Goal: Task Accomplishment & Management: Manage account settings

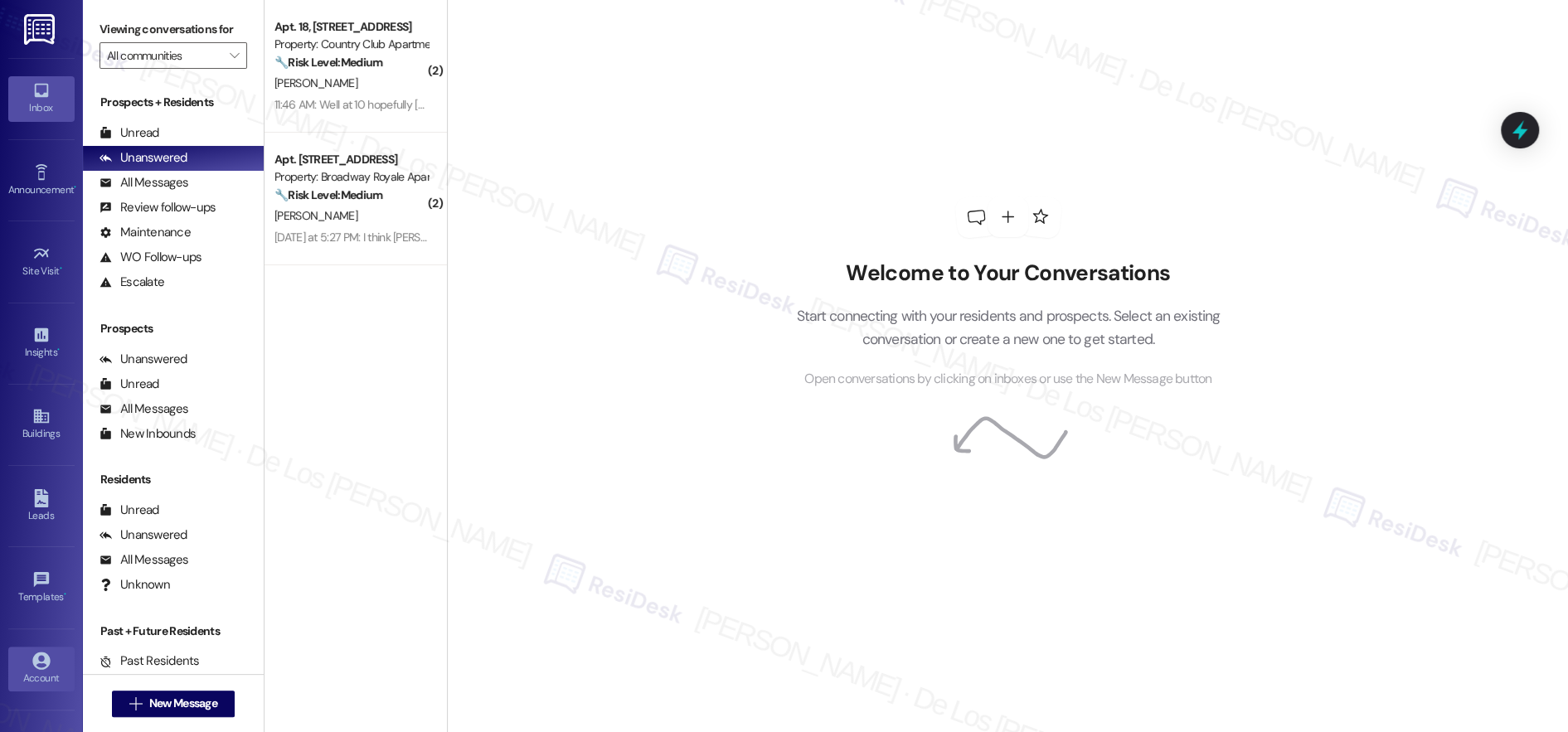
click at [26, 670] on div "Account" at bounding box center [41, 677] width 83 height 16
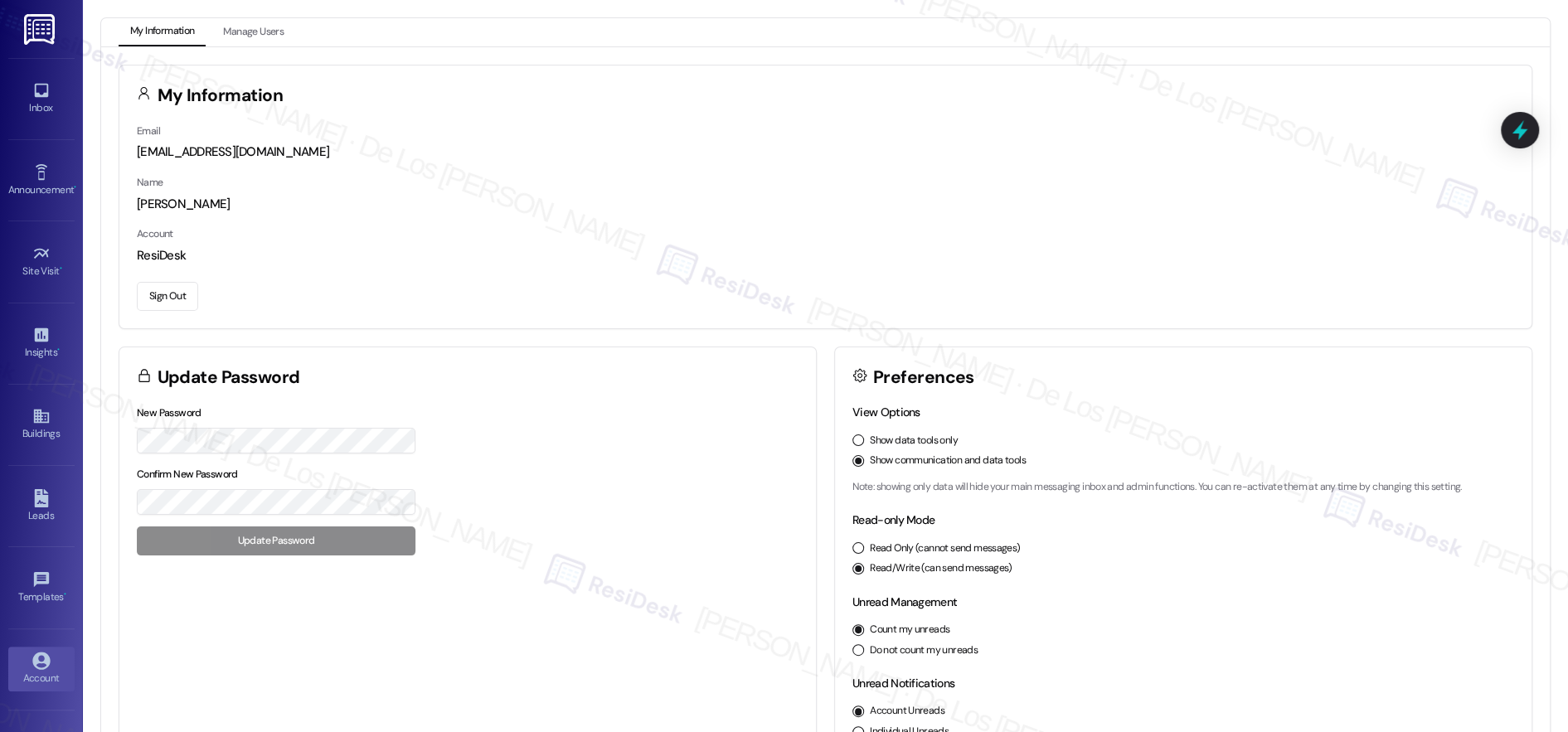
click at [169, 291] on button "Sign Out" at bounding box center [168, 297] width 61 height 29
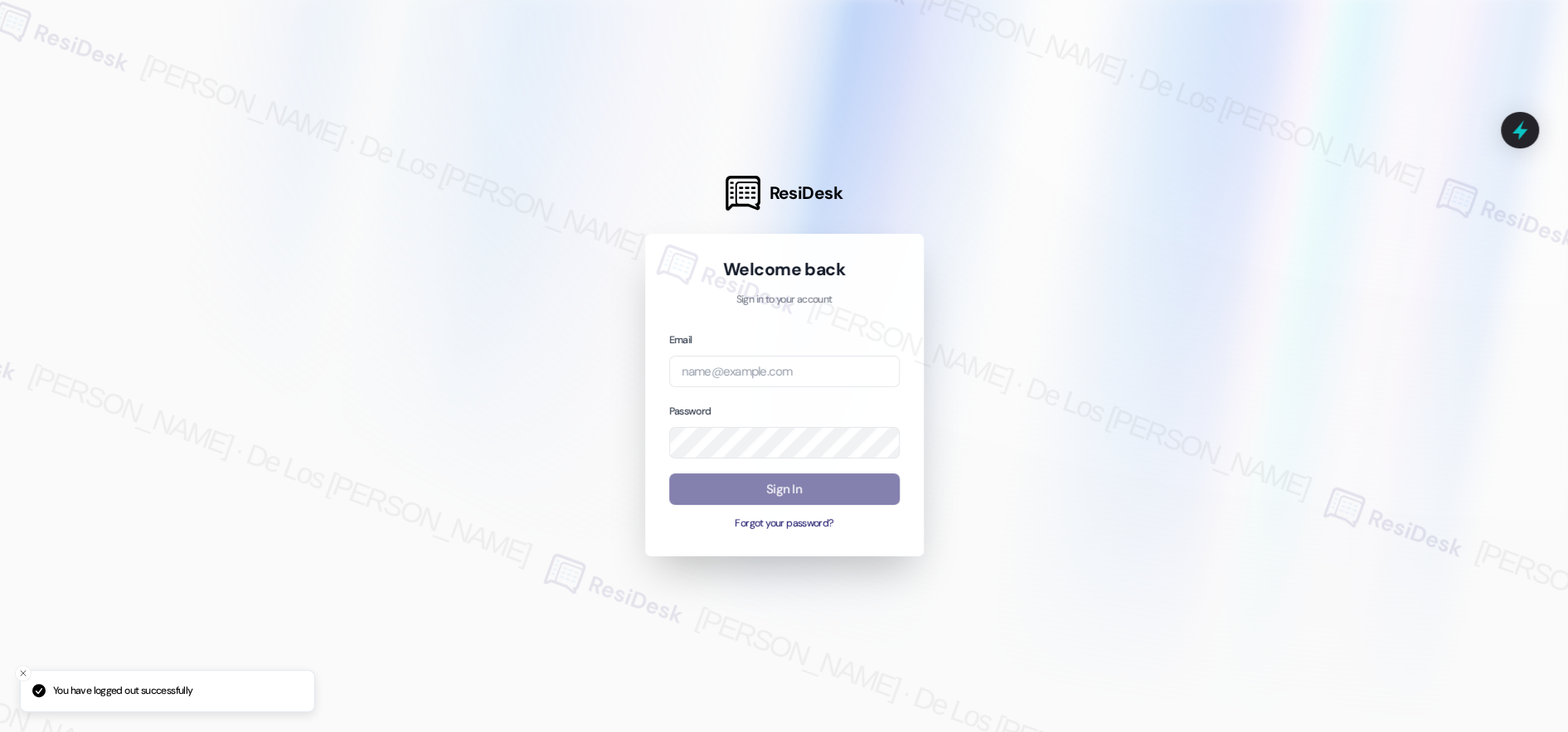
drag, startPoint x: 1358, startPoint y: 214, endPoint x: 1320, endPoint y: 233, distance: 42.5
click at [1358, 215] on div at bounding box center [784, 366] width 1568 height 732
click at [770, 375] on input "email" at bounding box center [784, 372] width 231 height 32
paste input "automated-surveys-haven_residential-resen.six@haven_[DOMAIN_NAME]"
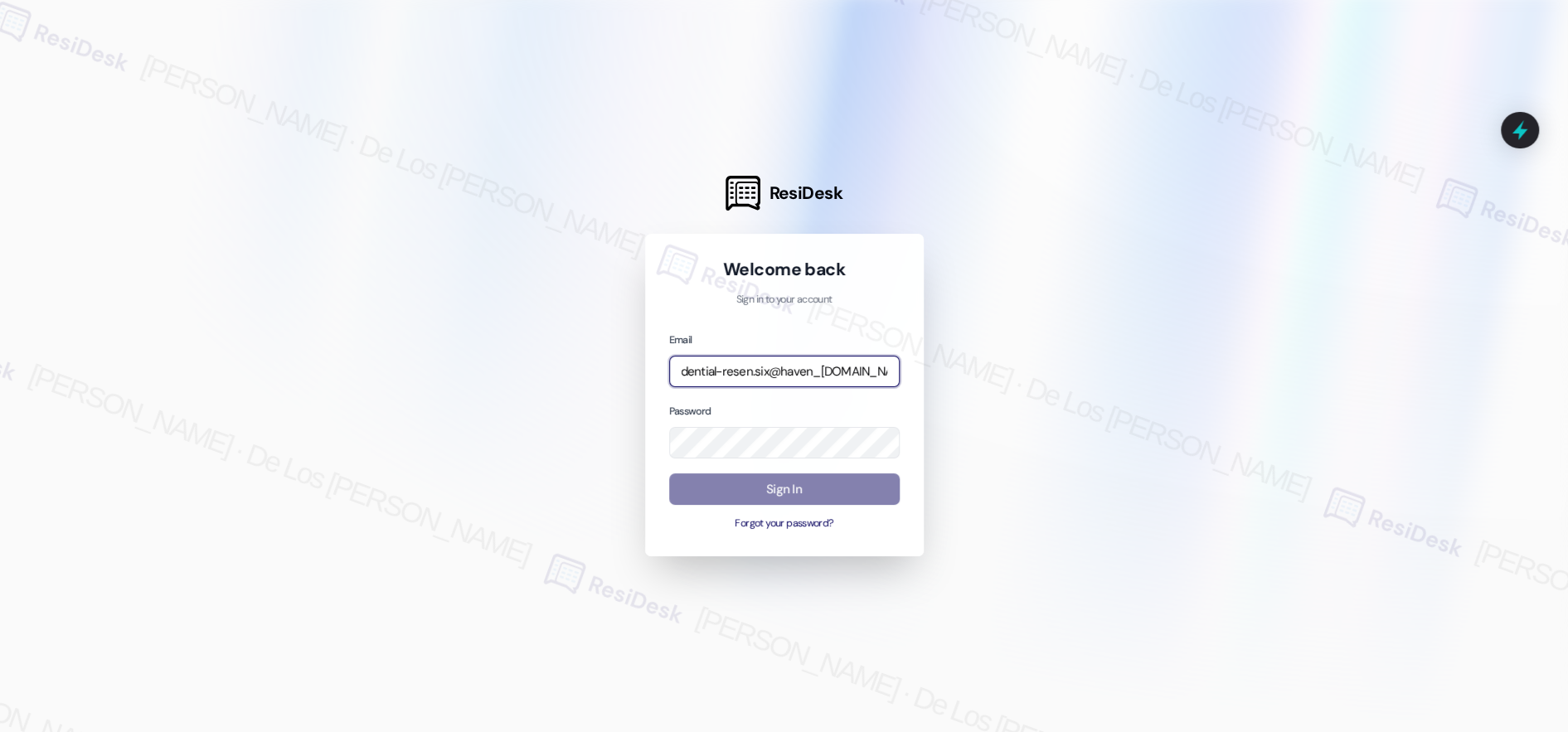
type input "automated-surveys-haven_residential-resen.six@haven_[DOMAIN_NAME]"
